Goal: Task Accomplishment & Management: Complete application form

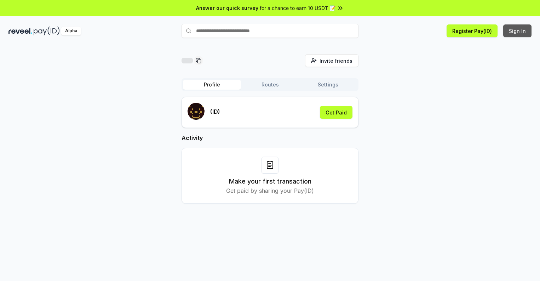
click at [518, 31] on button "Sign In" at bounding box center [517, 30] width 28 height 13
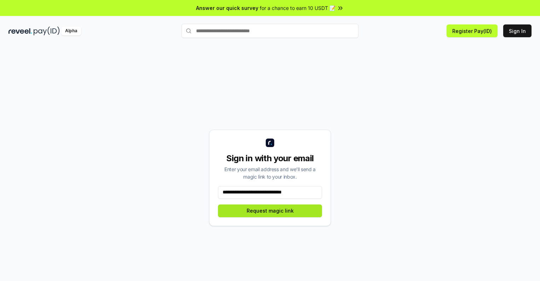
type input "**********"
click at [270, 210] on button "Request magic link" at bounding box center [270, 210] width 104 height 13
